Goal: Contribute content

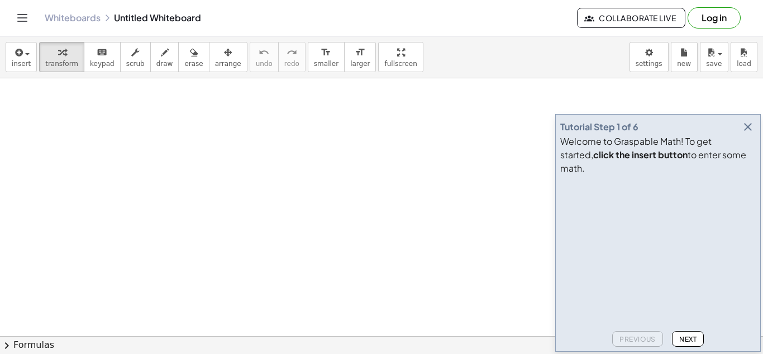
click at [693, 134] on icon "button" at bounding box center [747, 126] width 13 height 13
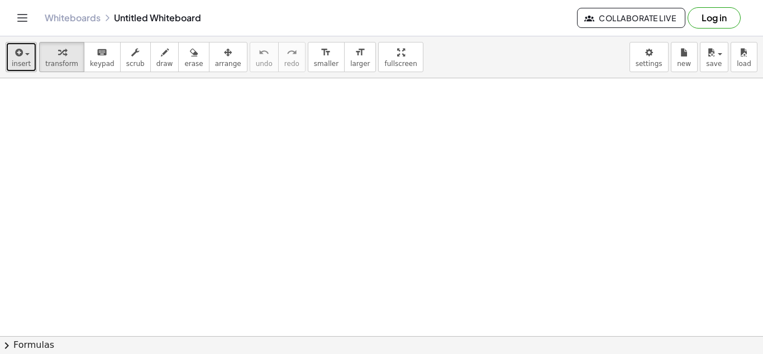
click at [32, 58] on button "insert" at bounding box center [21, 57] width 31 height 30
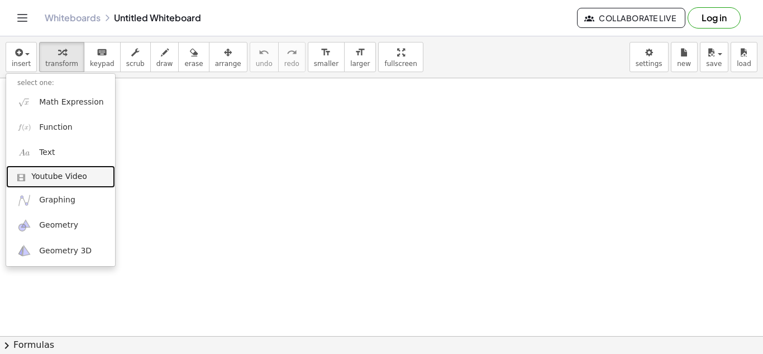
click at [69, 178] on span "Youtube Video" at bounding box center [59, 176] width 56 height 11
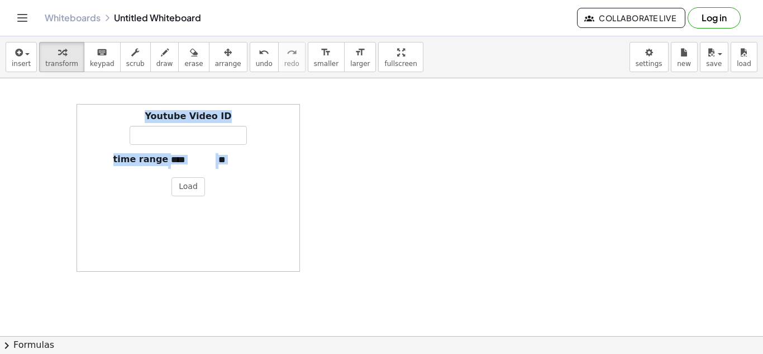
drag, startPoint x: 88, startPoint y: 265, endPoint x: 85, endPoint y: 185, distance: 79.4
click at [85, 185] on div "Youtube Video ID time range Load" at bounding box center [188, 188] width 223 height 168
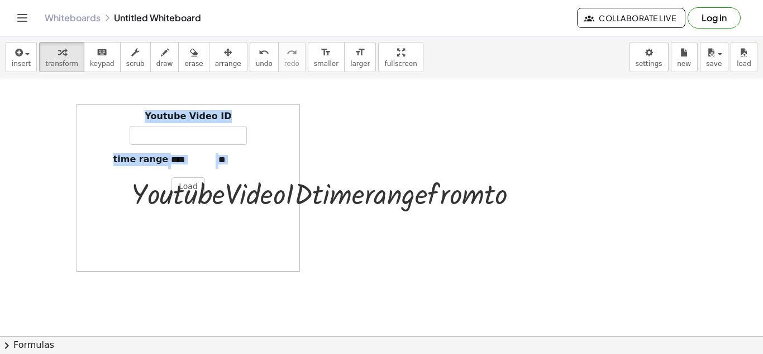
click at [109, 213] on div "Youtube Video ID time range Load" at bounding box center [188, 188] width 223 height 168
click at [454, 191] on div at bounding box center [329, 193] width 407 height 38
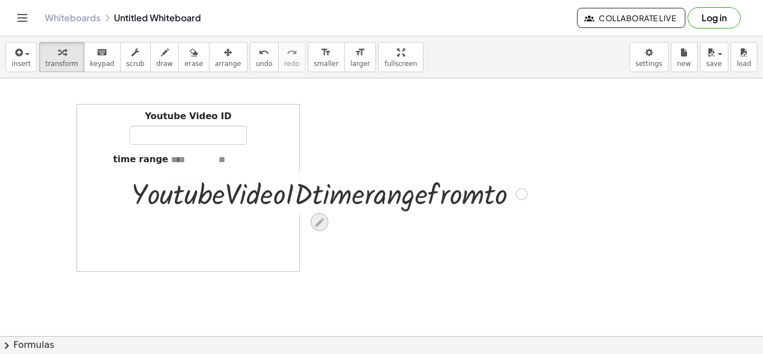
click at [321, 220] on icon at bounding box center [319, 221] width 9 height 9
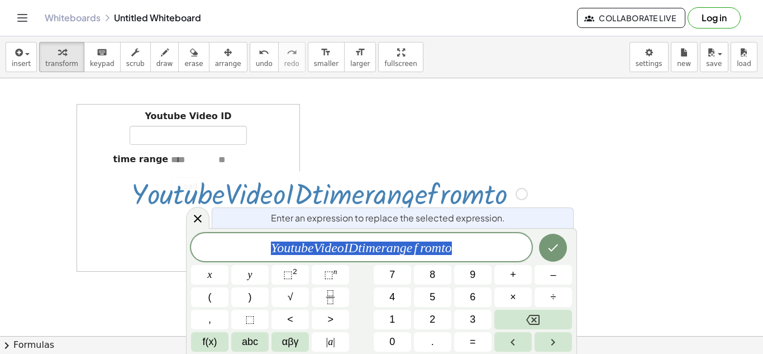
scroll to position [1, 0]
click at [196, 212] on icon at bounding box center [197, 218] width 13 height 13
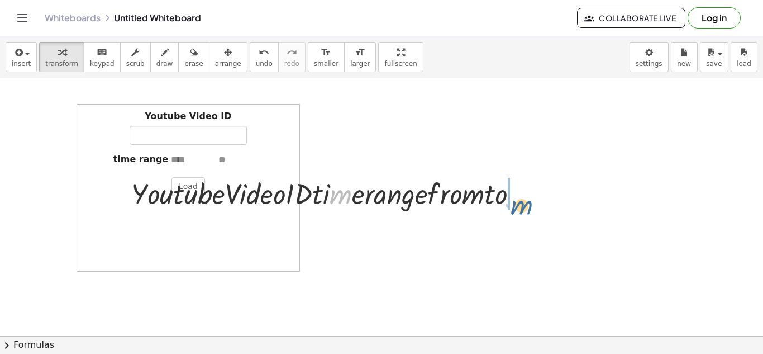
drag, startPoint x: 333, startPoint y: 200, endPoint x: 523, endPoint y: 213, distance: 190.4
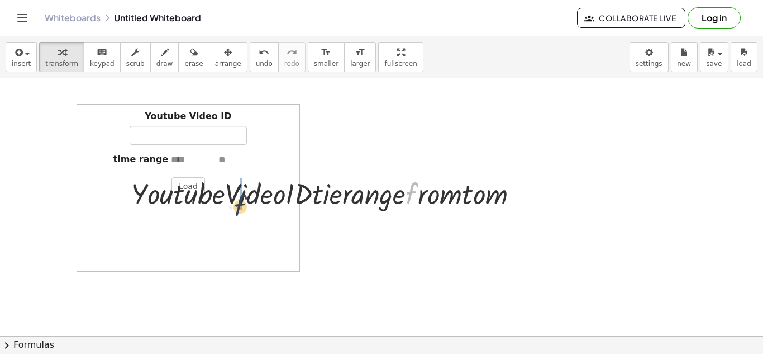
drag, startPoint x: 413, startPoint y: 193, endPoint x: 239, endPoint y: 205, distance: 174.7
click at [181, 192] on div at bounding box center [329, 193] width 407 height 38
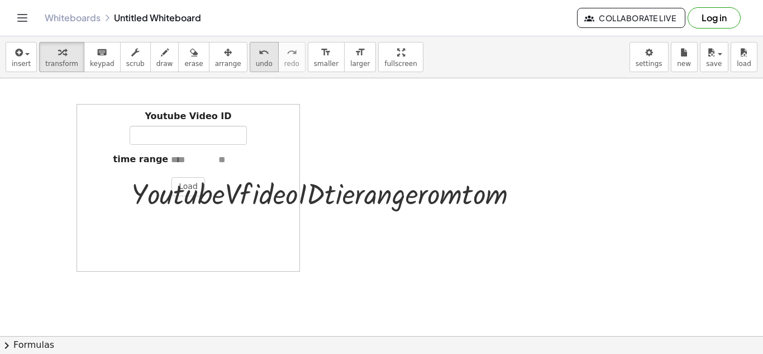
click at [259, 57] on icon "undo" at bounding box center [264, 52] width 11 height 13
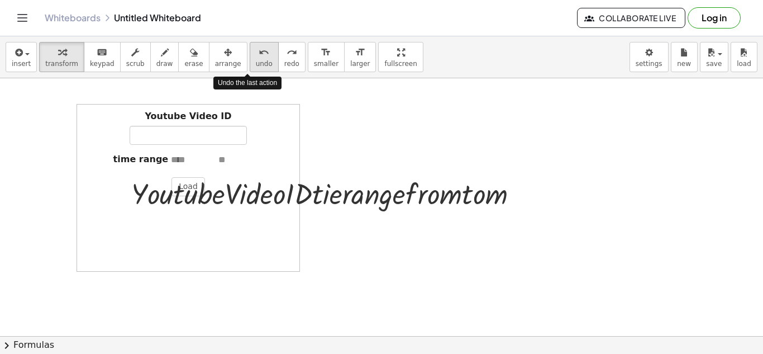
click at [259, 57] on icon "undo" at bounding box center [264, 52] width 11 height 13
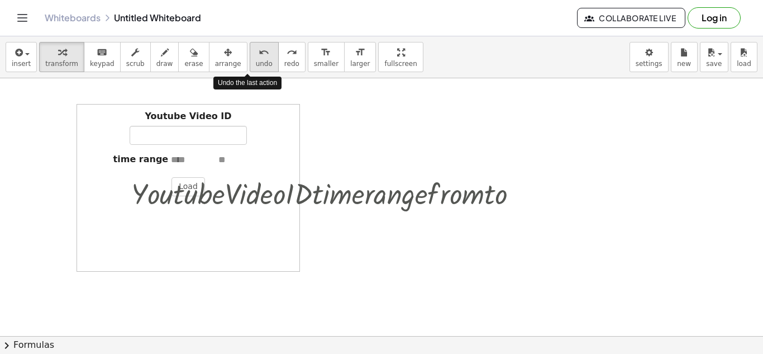
click at [259, 57] on icon "undo" at bounding box center [264, 52] width 11 height 13
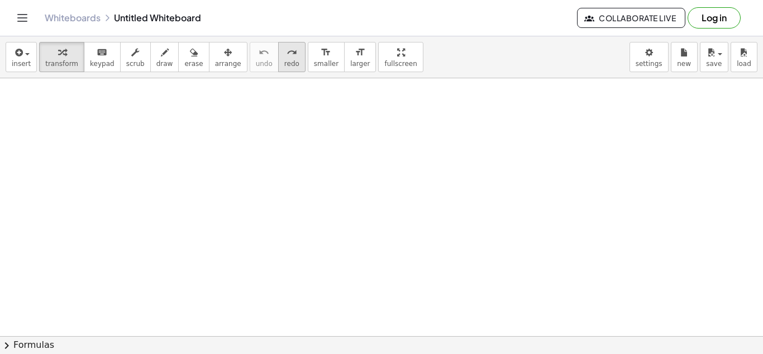
click at [287, 58] on icon "redo" at bounding box center [292, 52] width 11 height 13
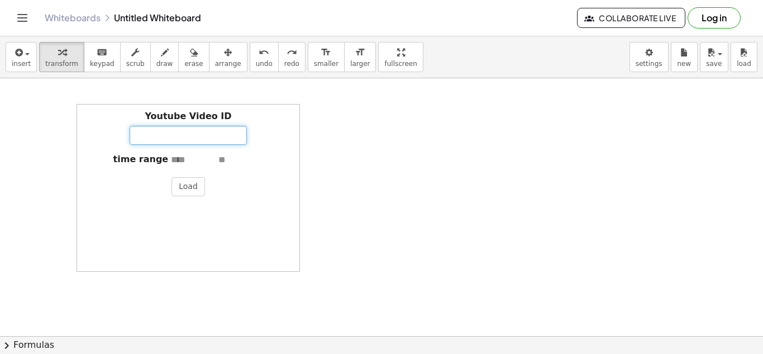
click at [193, 130] on input "Youtube Video ID" at bounding box center [188, 135] width 117 height 19
drag, startPoint x: 102, startPoint y: 230, endPoint x: 80, endPoint y: 227, distance: 21.4
click at [80, 227] on div "Youtube Video ID time range Load" at bounding box center [188, 188] width 223 height 168
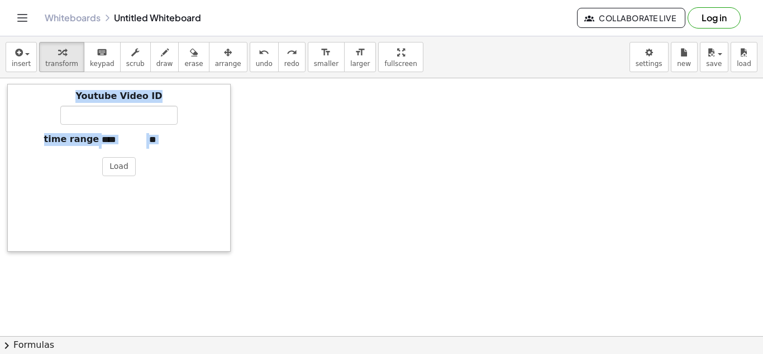
drag, startPoint x: 80, startPoint y: 227, endPoint x: 5, endPoint y: 204, distance: 78.7
click at [7, 204] on div at bounding box center [12, 168] width 11 height 168
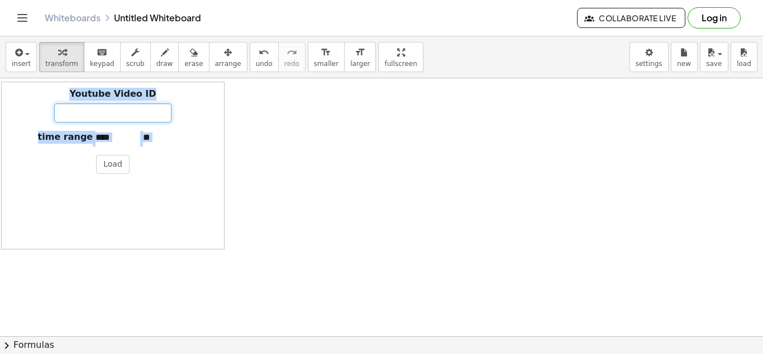
click at [145, 106] on input "Youtube Video ID" at bounding box center [112, 112] width 117 height 19
paste input "**********"
type input "**********"
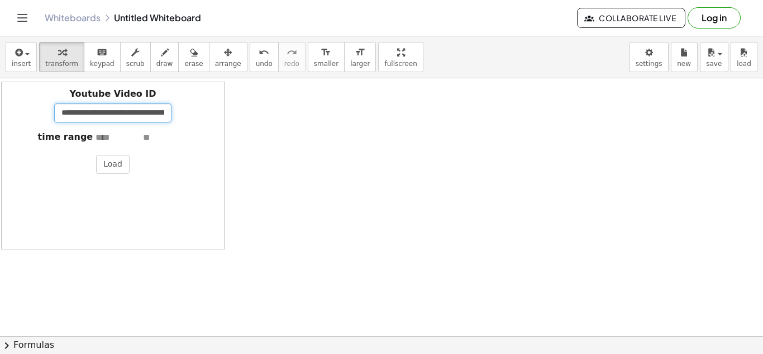
scroll to position [0, 67]
click at [115, 170] on button "Load" at bounding box center [113, 164] width 34 height 19
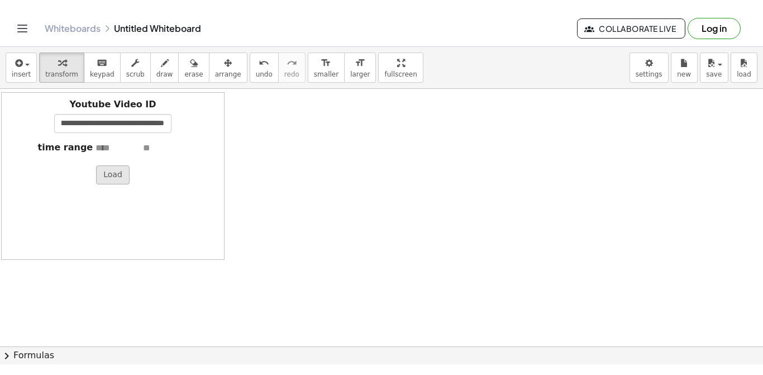
scroll to position [0, 0]
